Goal: Navigation & Orientation: Find specific page/section

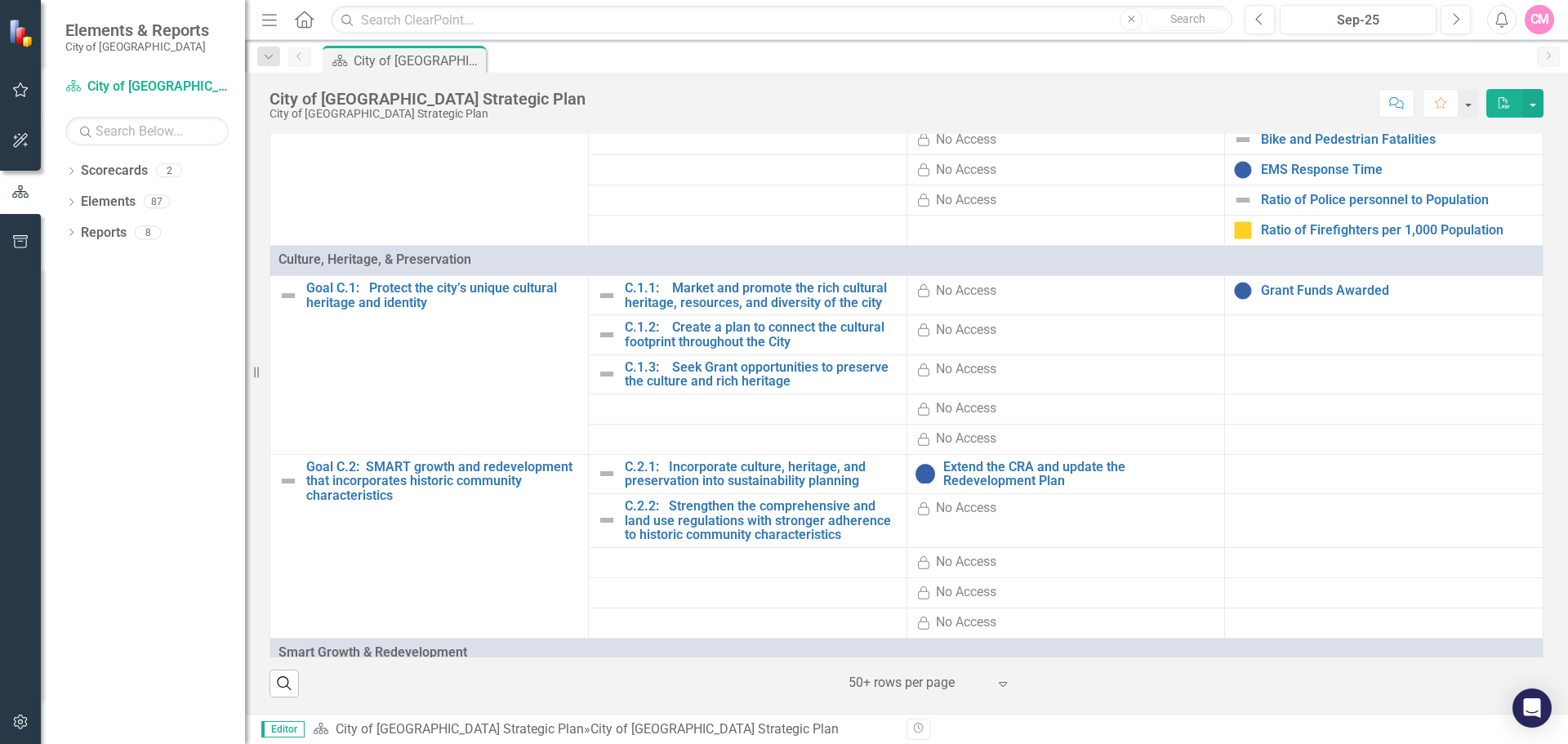
scroll to position [817, 0]
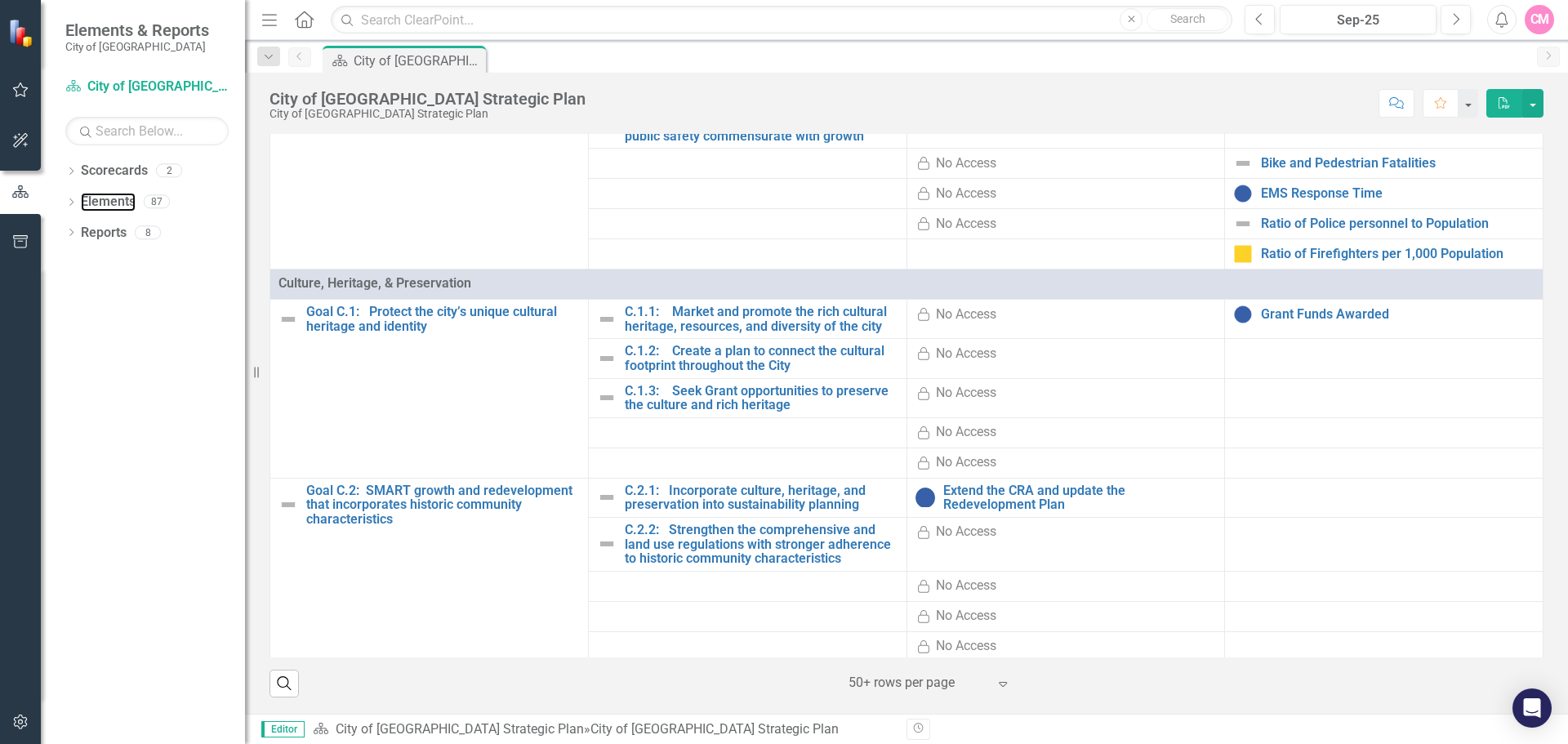
click at [121, 205] on link "Elements" at bounding box center [108, 202] width 55 height 19
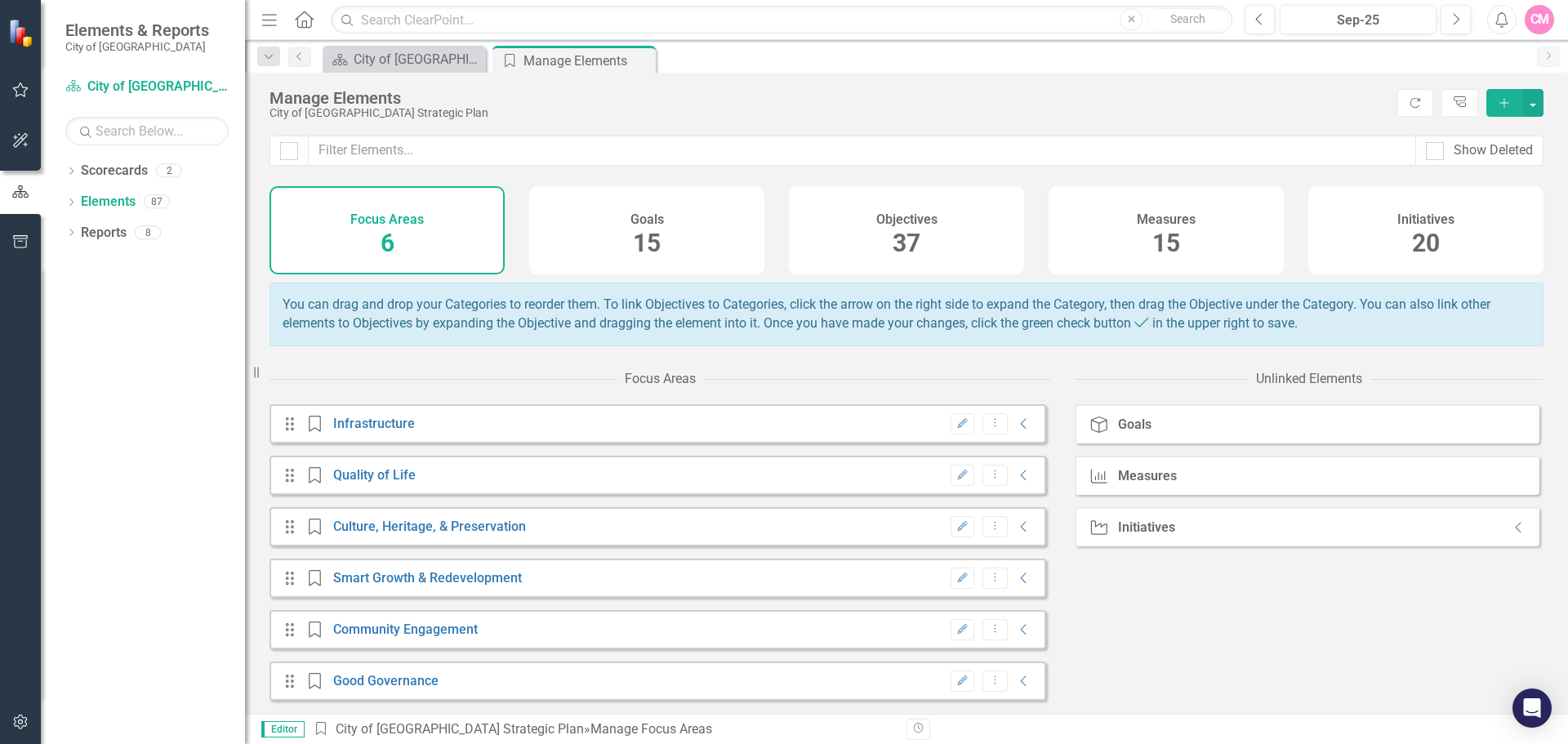
click at [129, 176] on link "Scorecards" at bounding box center [114, 170] width 67 height 19
click at [114, 236] on link "Reports" at bounding box center [104, 232] width 46 height 19
click at [107, 169] on link "Scorecards" at bounding box center [114, 170] width 67 height 19
click at [159, 175] on div "2" at bounding box center [169, 170] width 26 height 14
click at [127, 88] on link "Scorecard City of [GEOGRAPHIC_DATA] Strategic Plan" at bounding box center [147, 87] width 163 height 19
